Goal: Task Accomplishment & Management: Manage account settings

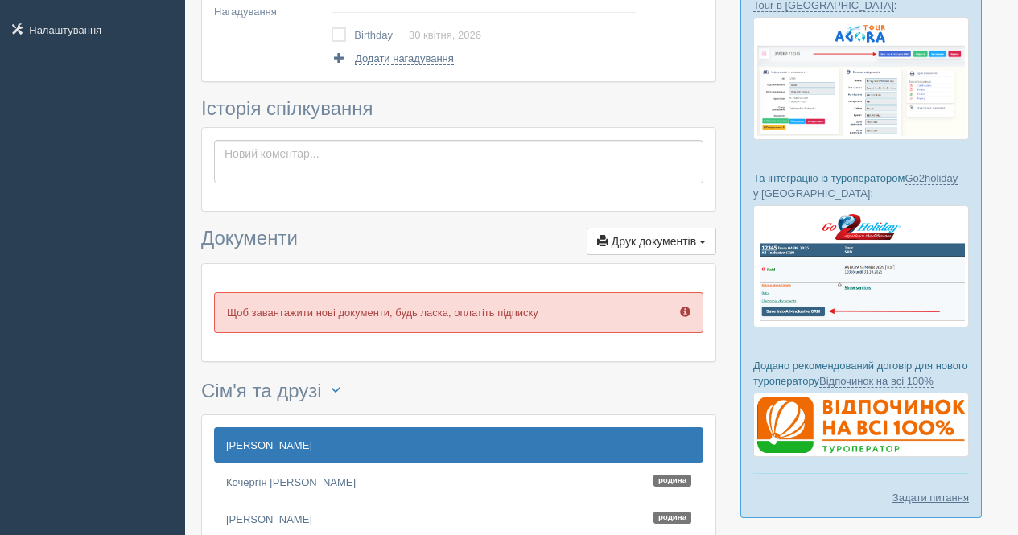
click at [595, 329] on p "Щоб завантажити нові документи, будь ласка, оплатіть підписку" at bounding box center [458, 312] width 489 height 41
click at [595, 328] on p "Щоб завантажити нові документи, будь ласка, оплатіть підписку" at bounding box center [458, 312] width 489 height 41
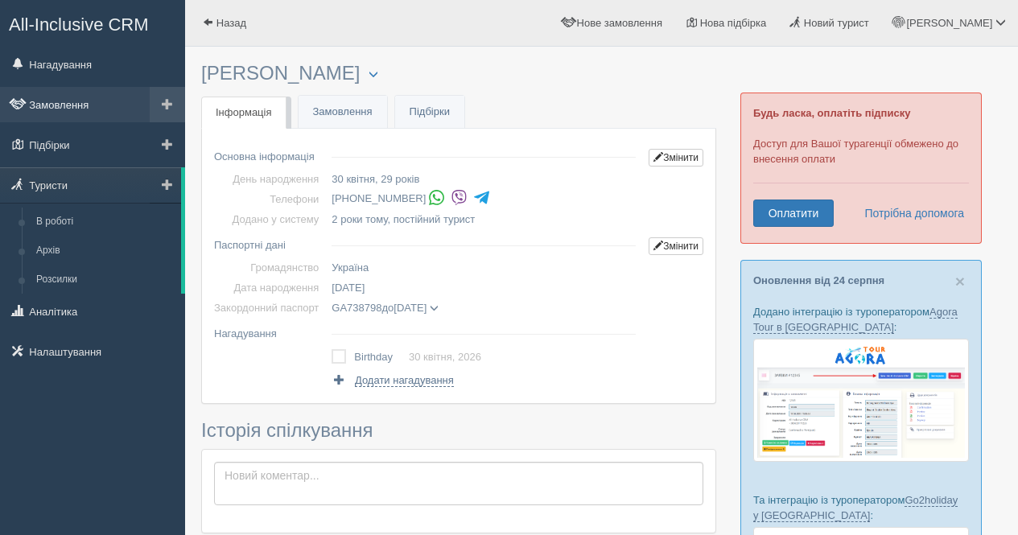
click at [75, 101] on link "Замовлення" at bounding box center [92, 104] width 185 height 35
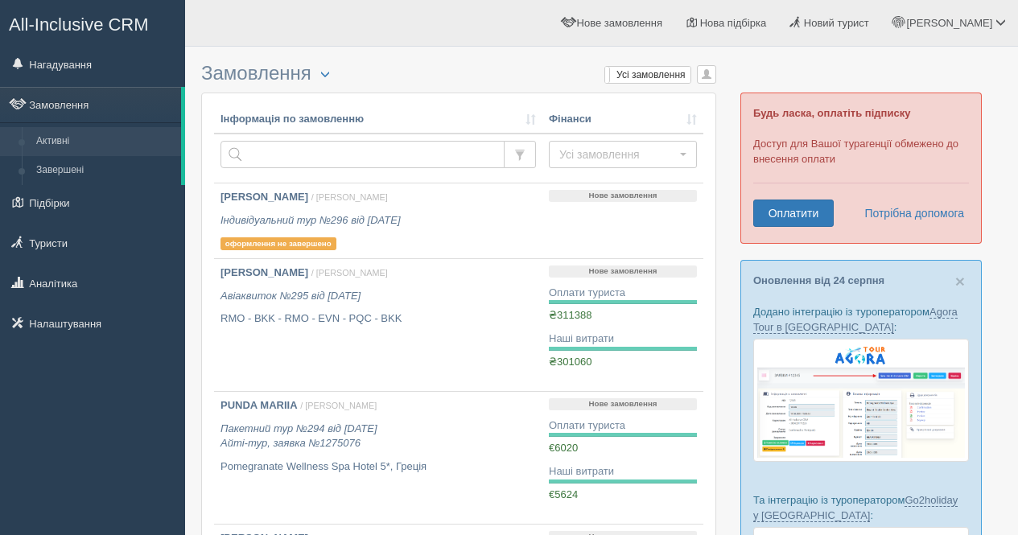
click at [87, 389] on div "All-Inclusive CRM Нагадування Замовлення Активні Завершені" at bounding box center [92, 267] width 185 height 535
